Goal: Information Seeking & Learning: Learn about a topic

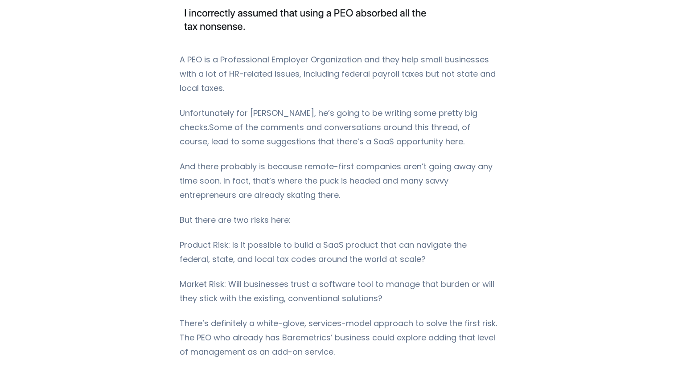
scroll to position [699, 0]
click at [369, 277] on p "Market Risk: Will businesses trust a software tool to manage that burden or wil…" at bounding box center [339, 291] width 319 height 29
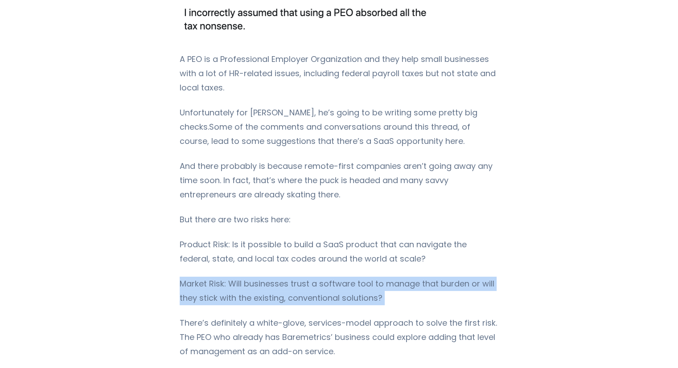
click at [369, 277] on p "Market Risk: Will businesses trust a software tool to manage that burden or wil…" at bounding box center [339, 291] width 319 height 29
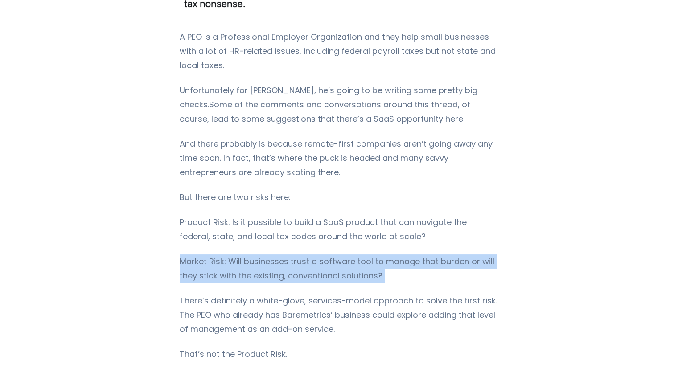
scroll to position [722, 0]
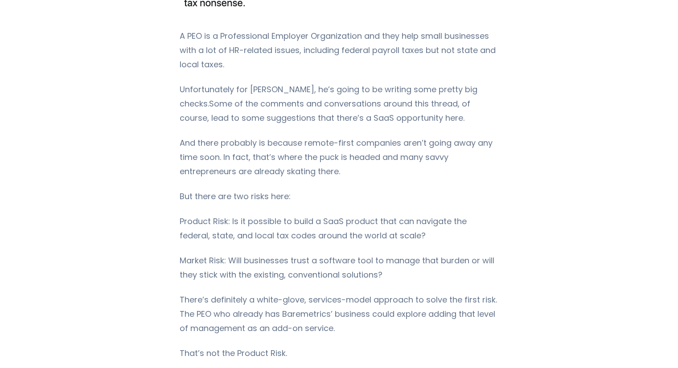
click at [369, 246] on div "Understanding the difference between these two types of risk should change how …" at bounding box center [339, 135] width 319 height 1400
click at [358, 293] on p "There’s definitely a white-glove, services-model approach to solve the first ri…" at bounding box center [339, 314] width 319 height 43
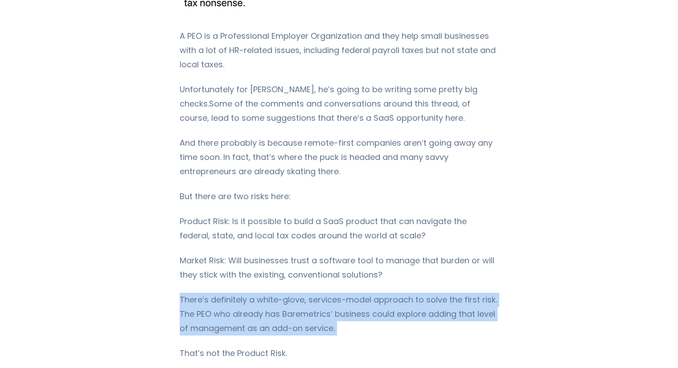
click at [358, 293] on p "There’s definitely a white-glove, services-model approach to solve the first ri…" at bounding box center [339, 314] width 319 height 43
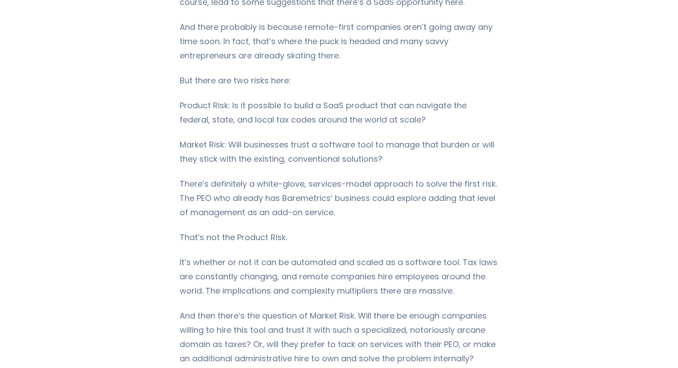
click at [358, 264] on div "Understanding the difference between these two types of risk should change how …" at bounding box center [339, 19] width 319 height 1400
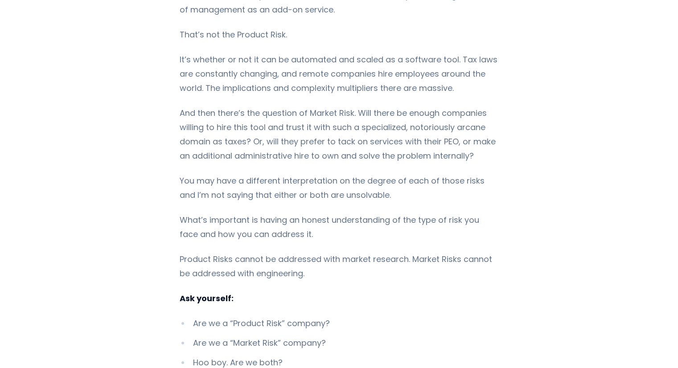
scroll to position [1041, 0]
click at [387, 213] on p "What’s important is having an honest understanding of the type of risk you face…" at bounding box center [339, 227] width 319 height 29
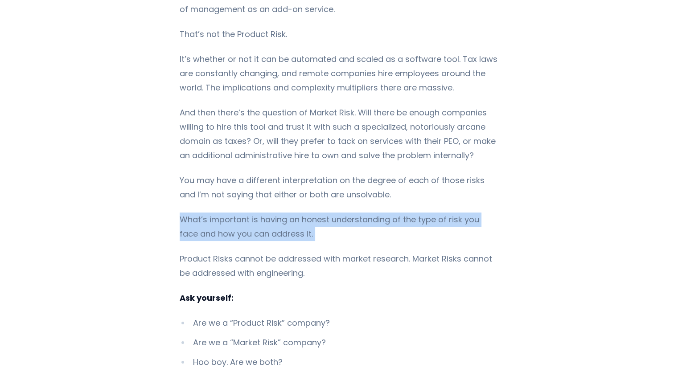
click at [387, 213] on p "What’s important is having an honest understanding of the type of risk you face…" at bounding box center [339, 227] width 319 height 29
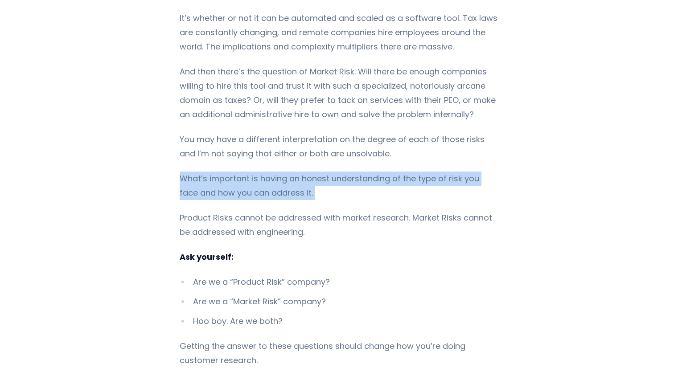
scroll to position [1082, 0]
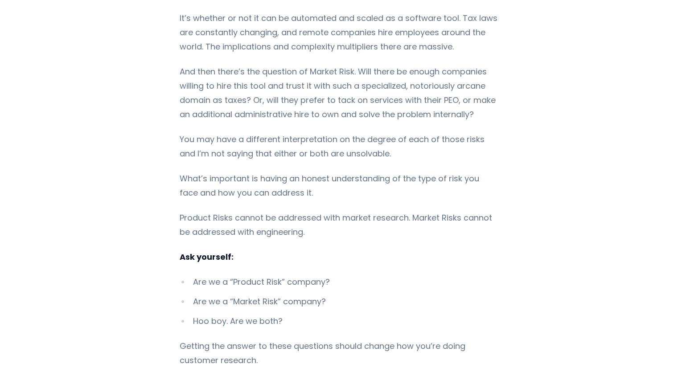
click at [387, 211] on p "Product Risks cannot be addressed with market research. Market Risks cannot be …" at bounding box center [339, 225] width 319 height 29
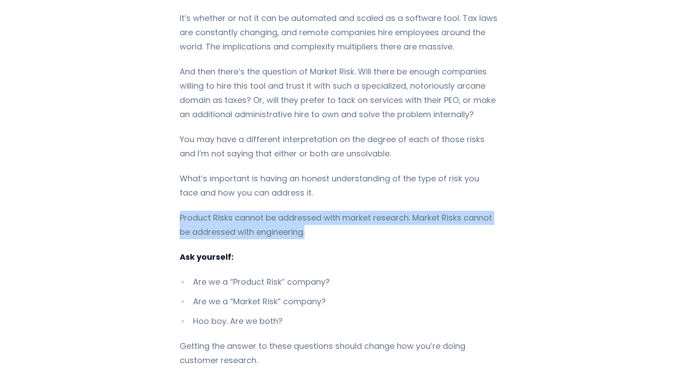
click at [387, 211] on p "Product Risks cannot be addressed with market research. Market Risks cannot be …" at bounding box center [339, 225] width 319 height 29
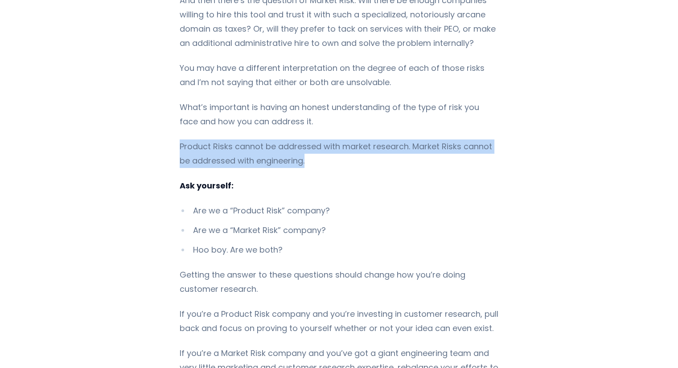
scroll to position [1154, 0]
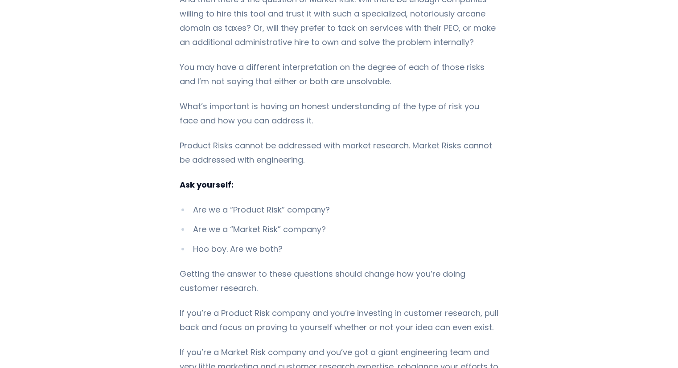
click at [387, 203] on ul "Are we a “Product Risk” company? Are we a “Market Risk” company? Hoo boy. Are w…" at bounding box center [339, 229] width 319 height 53
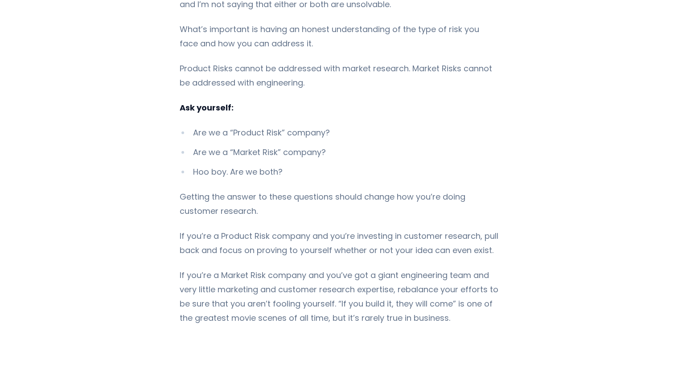
scroll to position [1232, 0]
click at [339, 268] on p "If you’re a Market Risk company and you’ve got a giant engineering team and ver…" at bounding box center [339, 296] width 319 height 57
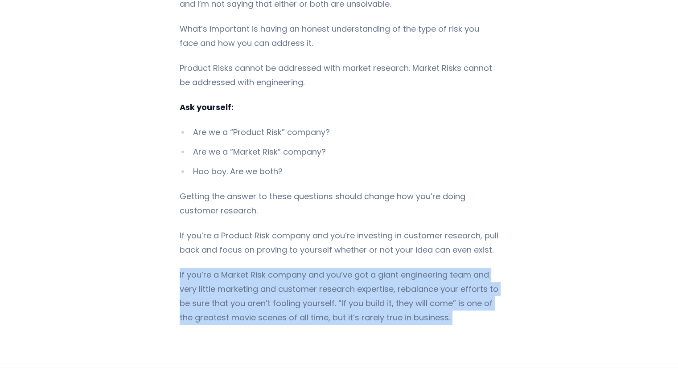
click at [339, 268] on p "If you’re a Market Risk company and you’ve got a giant engineering team and ver…" at bounding box center [339, 296] width 319 height 57
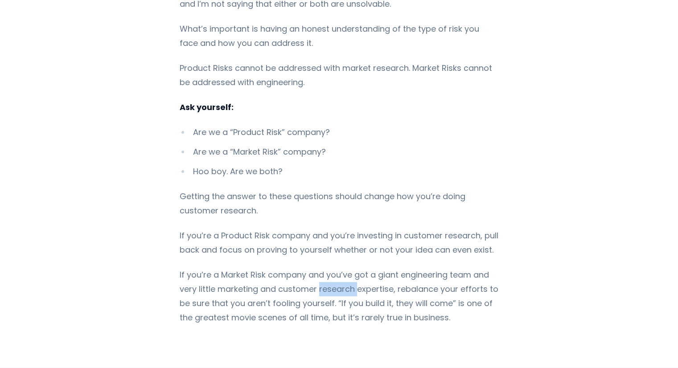
click at [339, 268] on p "If you’re a Market Risk company and you’ve got a giant engineering team and ver…" at bounding box center [339, 296] width 319 height 57
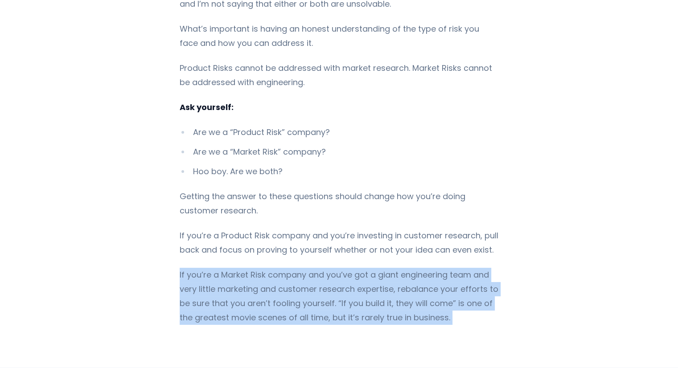
click at [339, 268] on p "If you’re a Market Risk company and you’ve got a giant engineering team and ver…" at bounding box center [339, 296] width 319 height 57
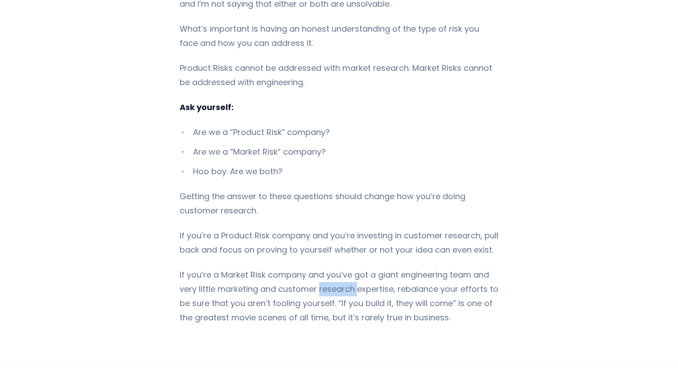
click at [339, 268] on p "If you’re a Market Risk company and you’ve got a giant engineering team and ver…" at bounding box center [339, 296] width 319 height 57
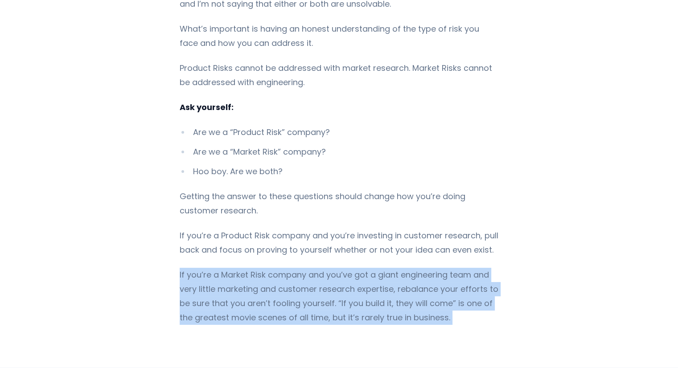
click at [339, 268] on p "If you’re a Market Risk company and you’ve got a giant engineering team and ver…" at bounding box center [339, 296] width 319 height 57
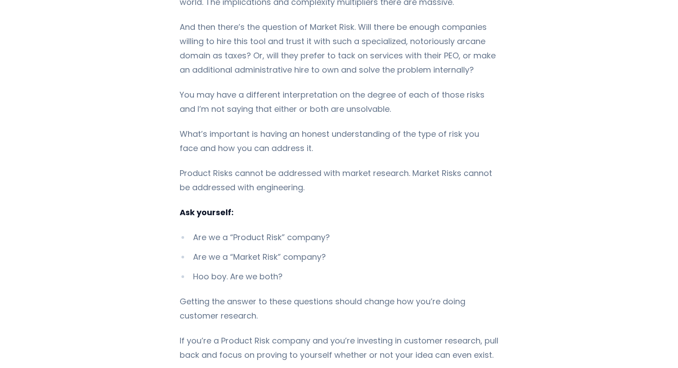
scroll to position [1128, 0]
